Goal: Task Accomplishment & Management: Complete application form

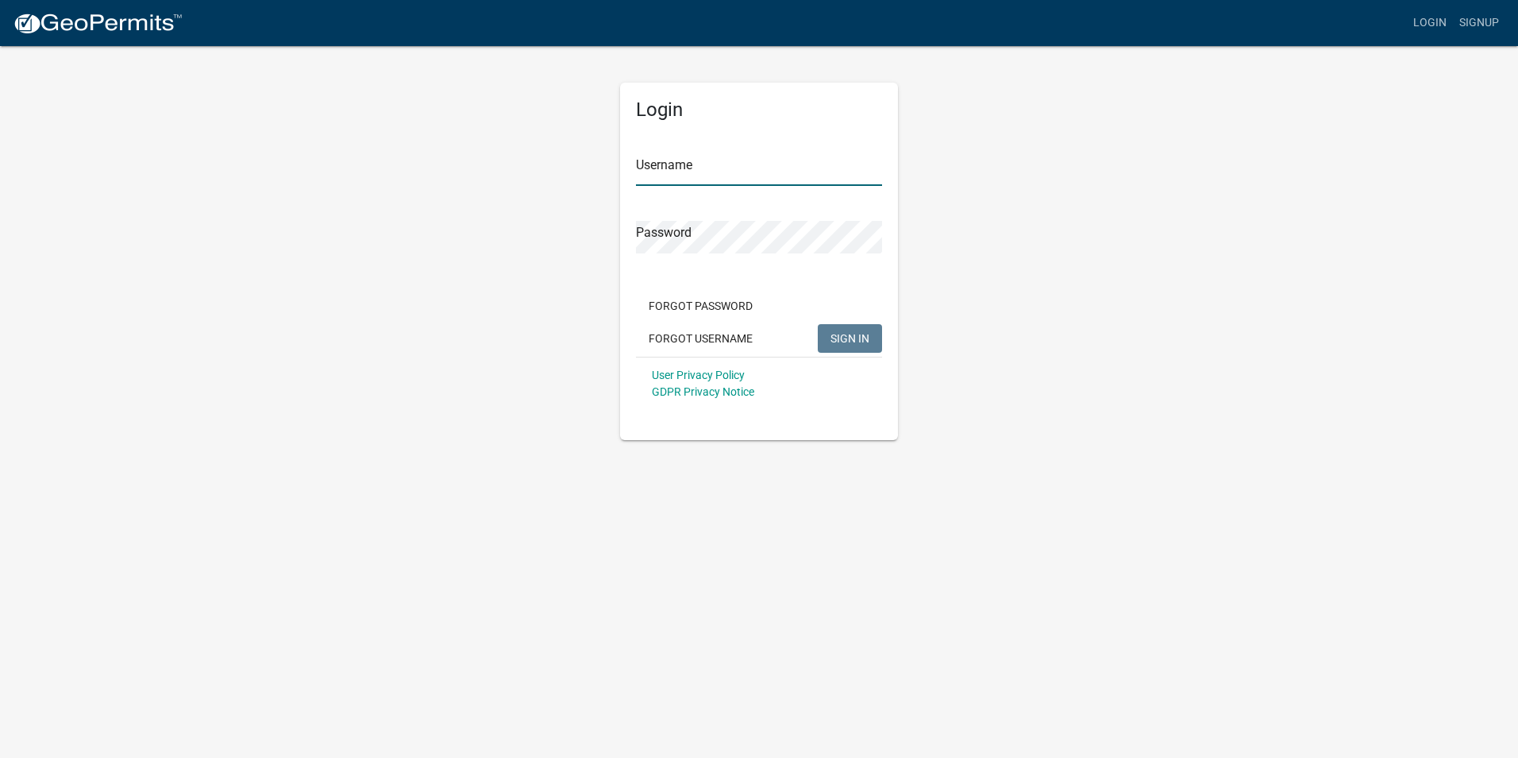
type input "MSALDANA"
click at [832, 336] on span "SIGN IN" at bounding box center [850, 337] width 39 height 13
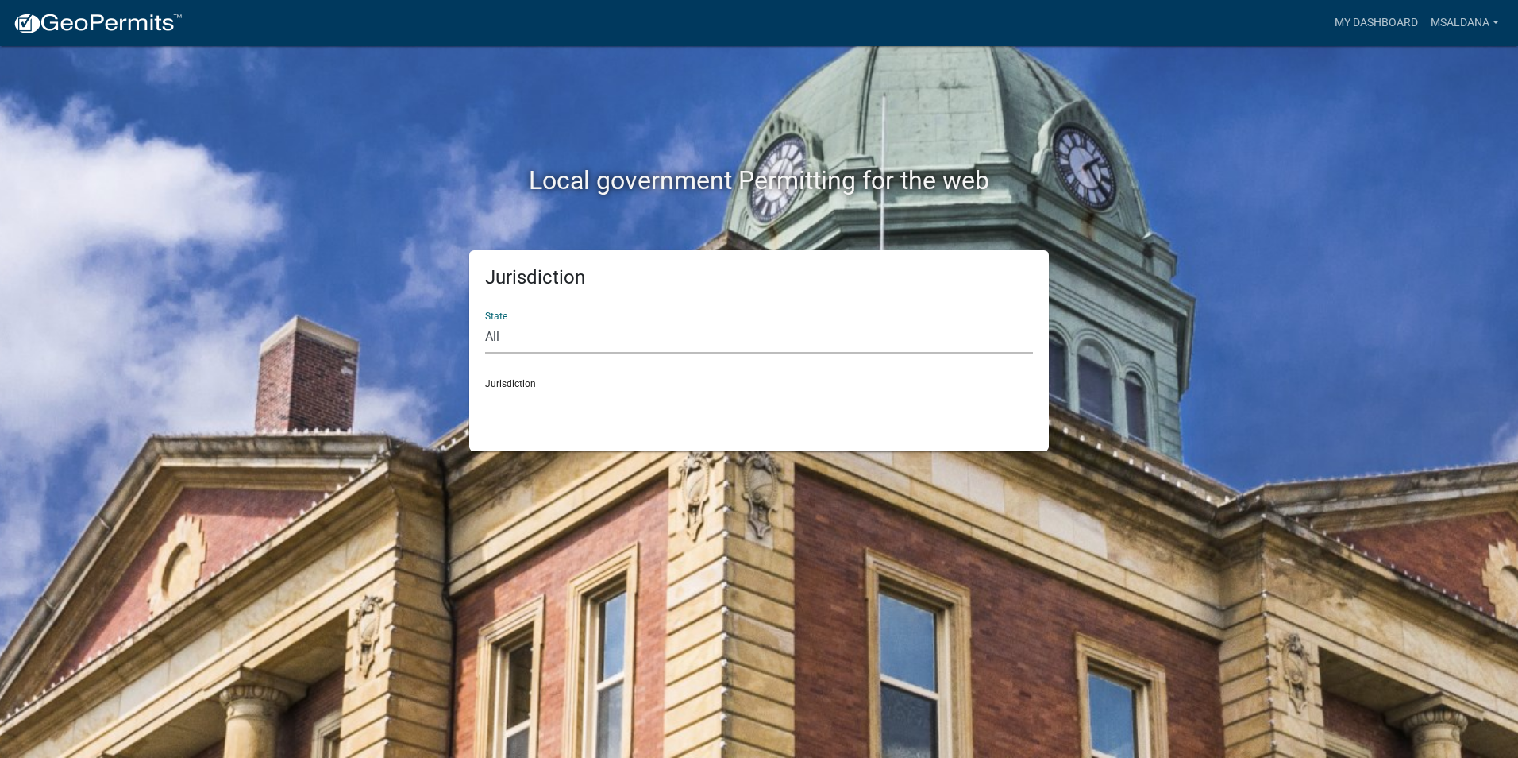
click at [525, 338] on select "All [US_STATE] [US_STATE] [US_STATE] [US_STATE] [US_STATE] [US_STATE] [US_STATE…" at bounding box center [759, 337] width 548 height 33
select select "[US_STATE]"
click at [485, 321] on select "All [US_STATE] [US_STATE] [US_STATE] [US_STATE] [US_STATE] [US_STATE] [US_STATE…" at bounding box center [759, 337] width 548 height 33
click at [542, 407] on select "[GEOGRAPHIC_DATA], [US_STATE] [GEOGRAPHIC_DATA], [US_STATE] [GEOGRAPHIC_DATA], …" at bounding box center [759, 404] width 548 height 33
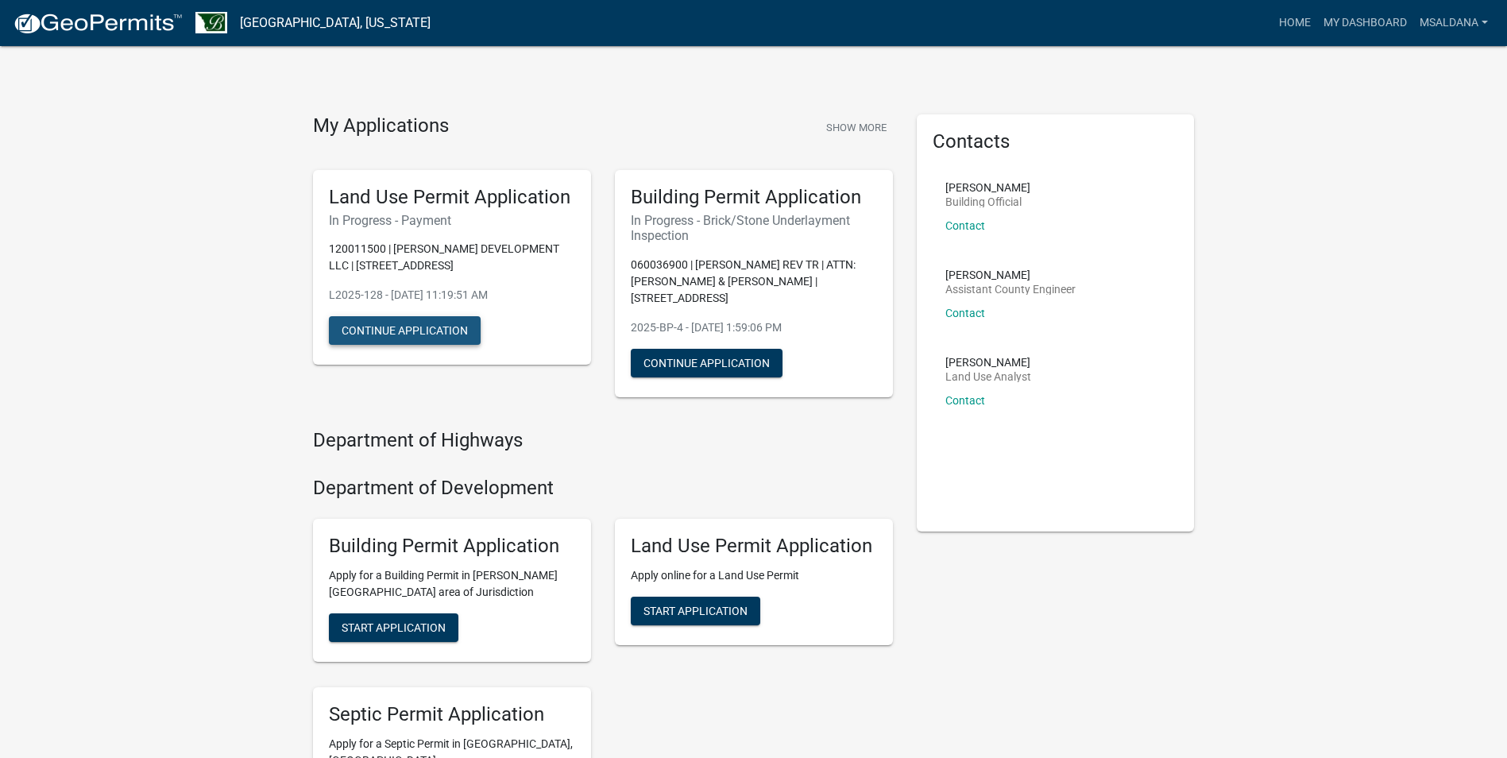
click at [410, 338] on button "Continue Application" at bounding box center [405, 330] width 152 height 29
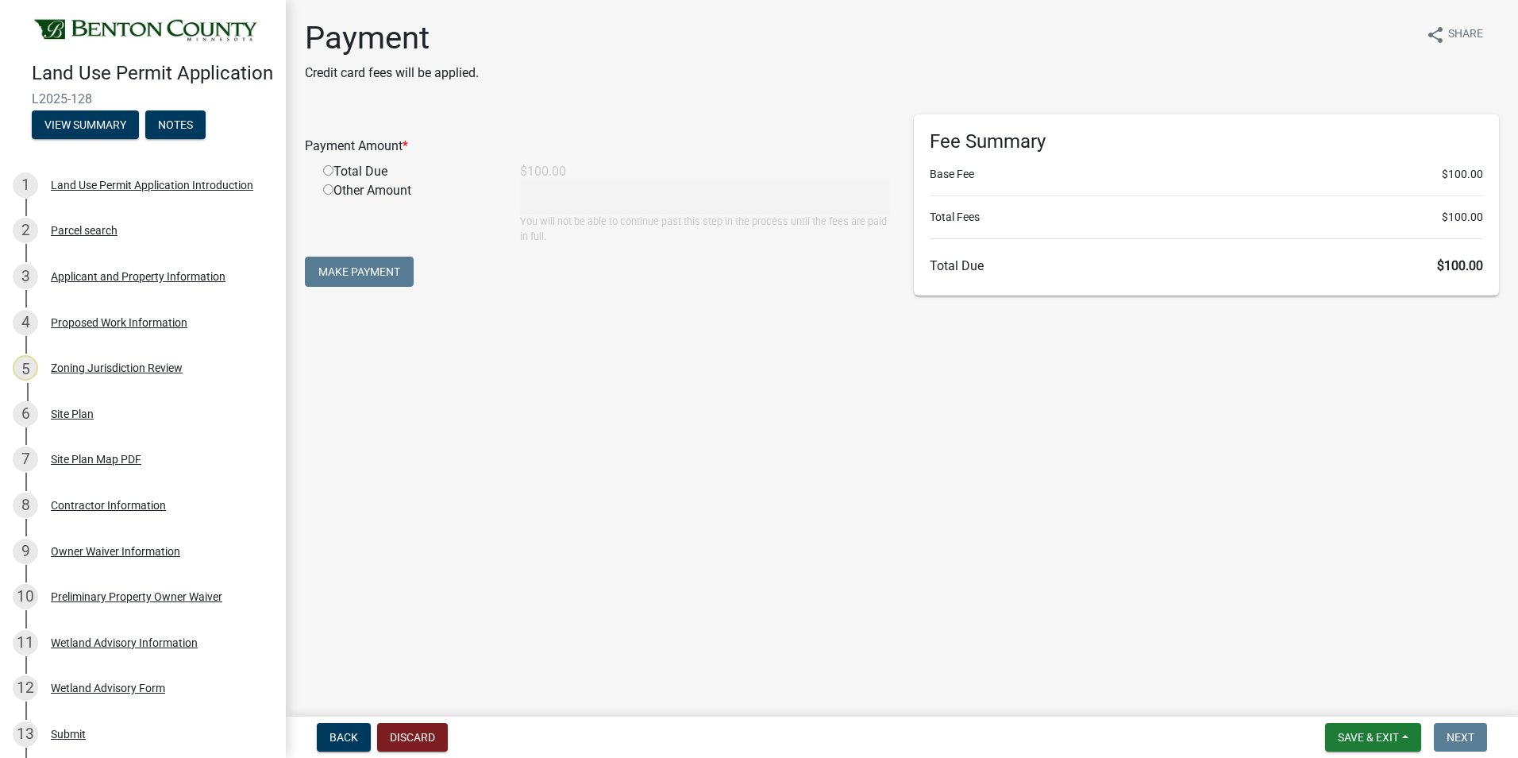
click at [329, 172] on input "radio" at bounding box center [328, 170] width 10 height 10
radio input "true"
type input "100"
click at [328, 190] on input "radio" at bounding box center [328, 189] width 10 height 10
radio input "true"
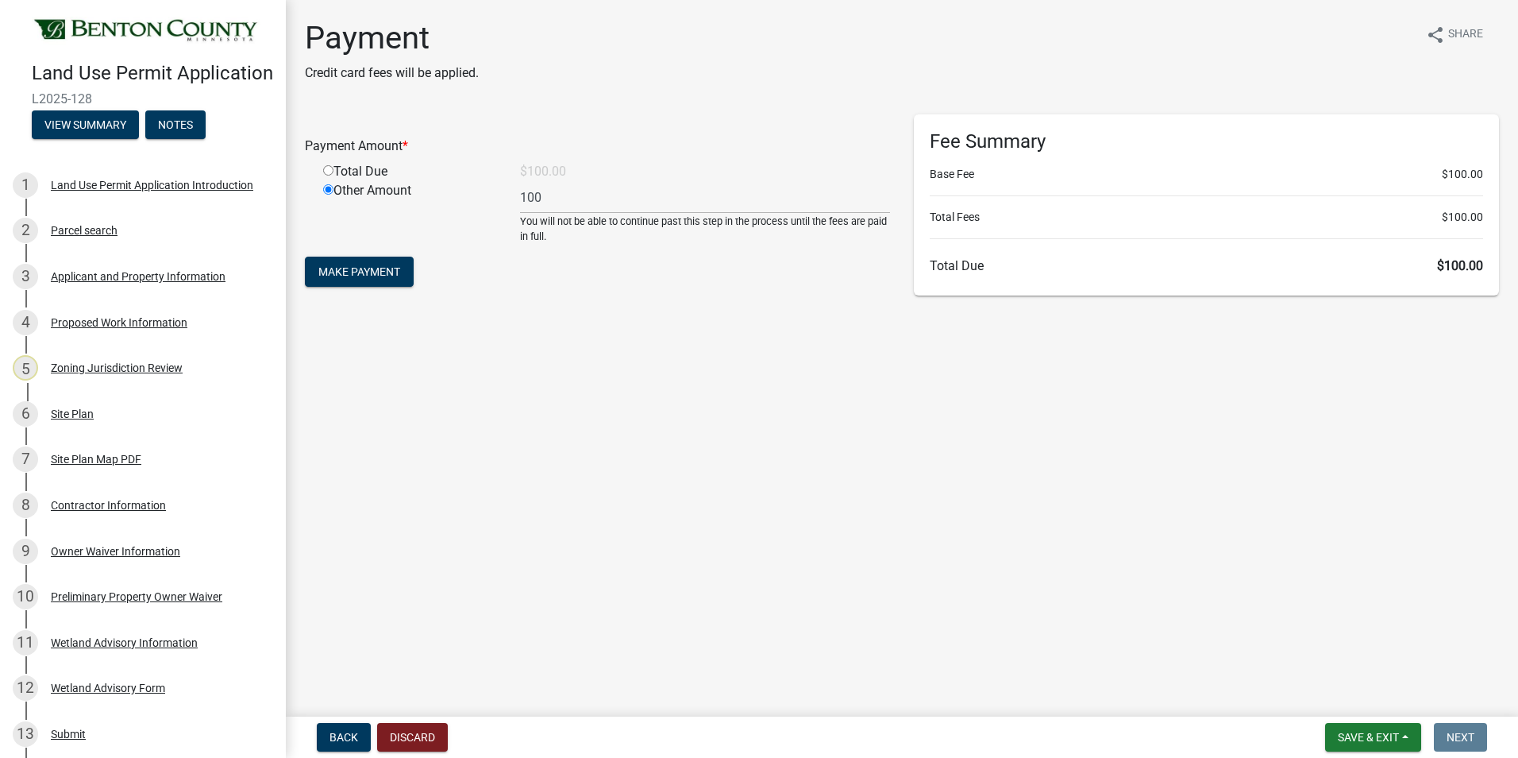
click at [328, 168] on input "radio" at bounding box center [328, 170] width 10 height 10
radio input "true"
radio input "false"
click at [384, 269] on button "Make Payment" at bounding box center [359, 272] width 109 height 30
